Goal: Communication & Community: Answer question/provide support

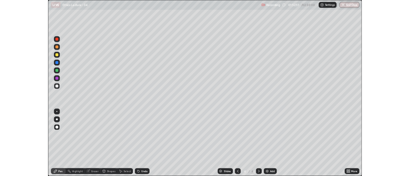
scroll to position [230, 410]
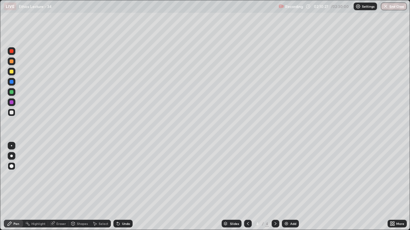
click at [12, 95] on div at bounding box center [12, 92] width 8 height 8
click at [14, 72] on div at bounding box center [12, 72] width 8 height 8
click at [12, 62] on div at bounding box center [12, 62] width 4 height 4
click at [12, 52] on div at bounding box center [12, 51] width 4 height 4
click at [12, 104] on div at bounding box center [12, 102] width 4 height 4
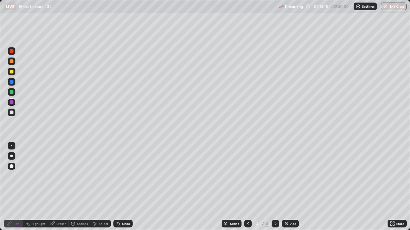
click at [12, 92] on div at bounding box center [12, 92] width 4 height 4
click at [61, 223] on div "Eraser" at bounding box center [61, 223] width 10 height 3
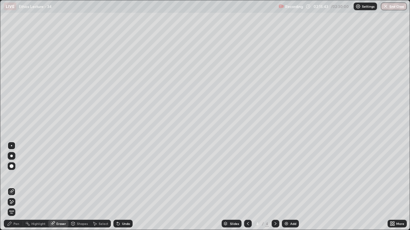
click at [16, 223] on div "Pen" at bounding box center [16, 223] width 6 height 3
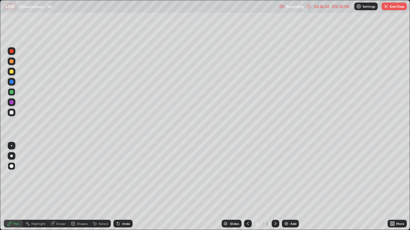
click at [397, 7] on button "End Class" at bounding box center [393, 7] width 25 height 8
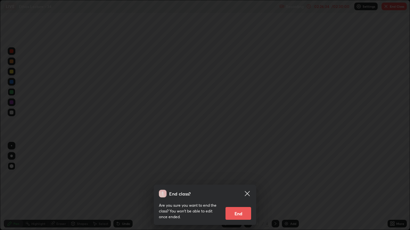
click at [245, 213] on button "End" at bounding box center [238, 213] width 26 height 13
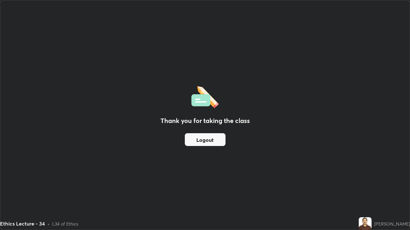
click at [208, 140] on button "Logout" at bounding box center [205, 139] width 41 height 13
click at [206, 142] on button "Logout" at bounding box center [205, 139] width 41 height 13
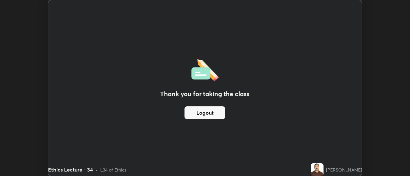
scroll to position [31817, 31583]
